Goal: Task Accomplishment & Management: Manage account settings

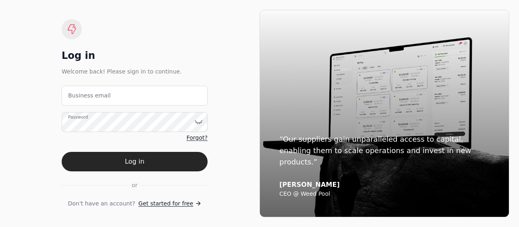
drag, startPoint x: 0, startPoint y: 0, endPoint x: 106, endPoint y: 101, distance: 146.6
click at [106, 101] on email "Business email" at bounding box center [135, 96] width 146 height 20
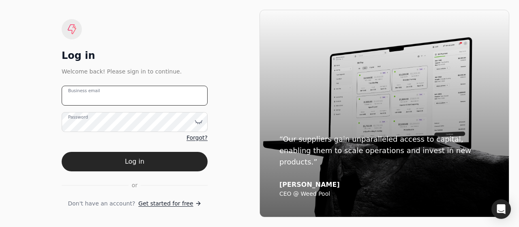
type email "[EMAIL_ADDRESS][DOMAIN_NAME]"
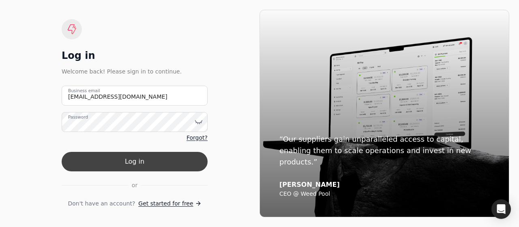
click at [146, 163] on button "Log in" at bounding box center [135, 161] width 146 height 19
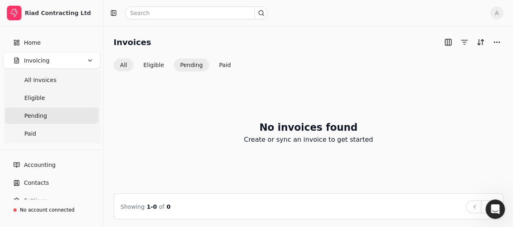
click at [124, 67] on button "All" at bounding box center [124, 64] width 20 height 13
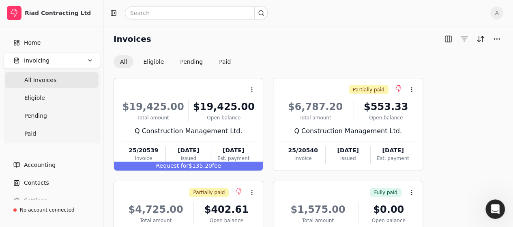
scroll to position [2, 0]
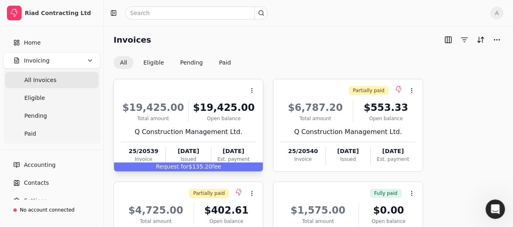
click at [207, 115] on div "Open balance" at bounding box center [224, 118] width 64 height 7
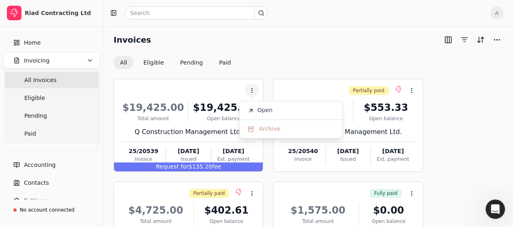
click at [264, 117] on ul "Open Archive" at bounding box center [291, 120] width 104 height 38
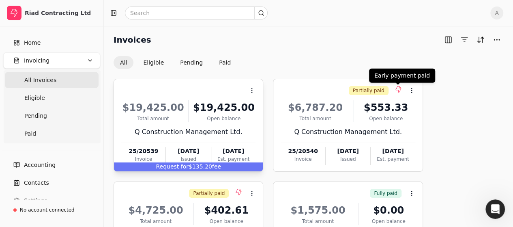
click at [235, 96] on div "Context Menu Button" at bounding box center [188, 91] width 136 height 14
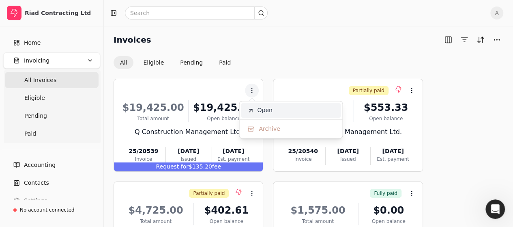
click at [258, 107] on span "Open" at bounding box center [264, 110] width 15 height 9
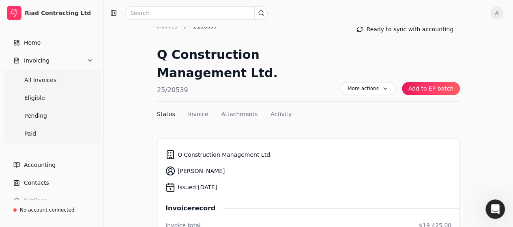
scroll to position [12, 0]
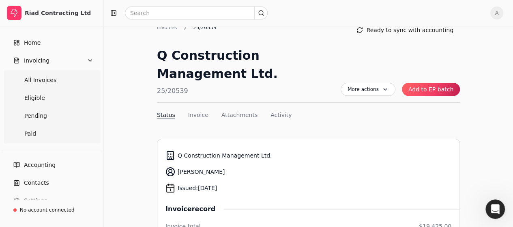
click at [429, 90] on button "Add to EP batch" at bounding box center [431, 89] width 58 height 13
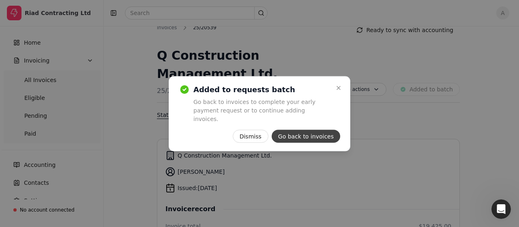
click at [310, 129] on button "Go back to invoices" at bounding box center [306, 135] width 69 height 13
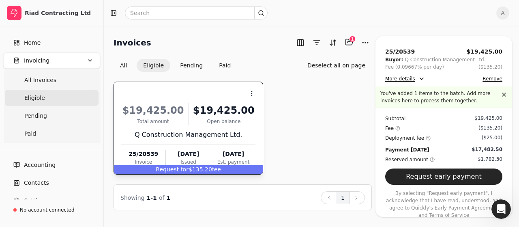
scroll to position [17, 0]
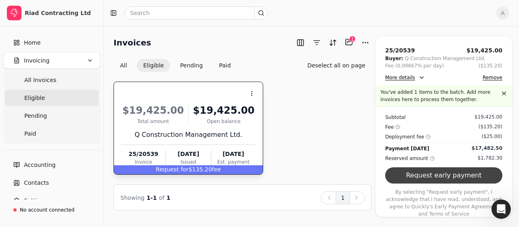
click at [440, 179] on button "Request early payment" at bounding box center [443, 175] width 117 height 16
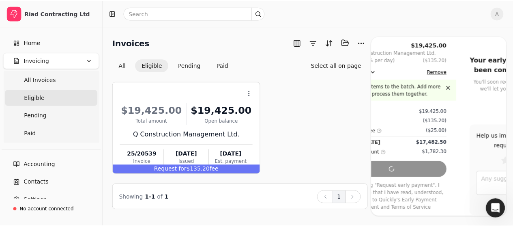
scroll to position [4, 0]
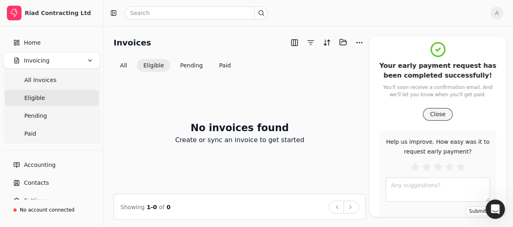
click at [436, 115] on button "Close" at bounding box center [437, 114] width 29 height 13
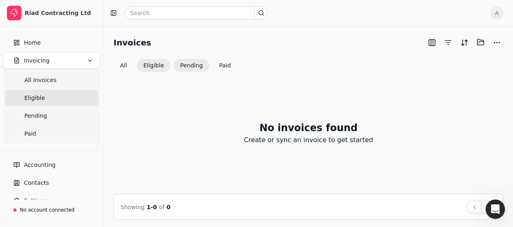
click at [187, 66] on button "Pending" at bounding box center [192, 65] width 36 height 13
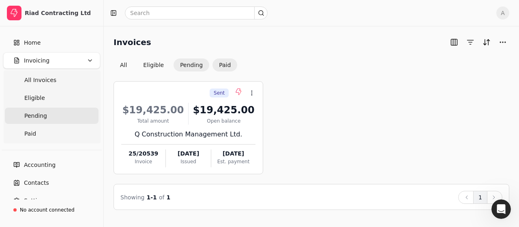
click at [226, 66] on button "Paid" at bounding box center [225, 64] width 25 height 13
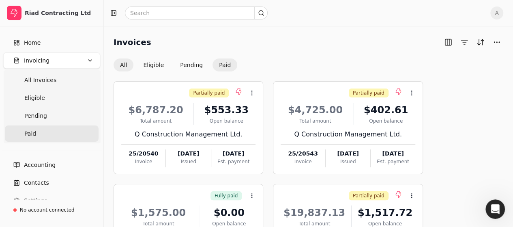
click at [124, 61] on button "All" at bounding box center [124, 64] width 20 height 13
